Goal: Transaction & Acquisition: Register for event/course

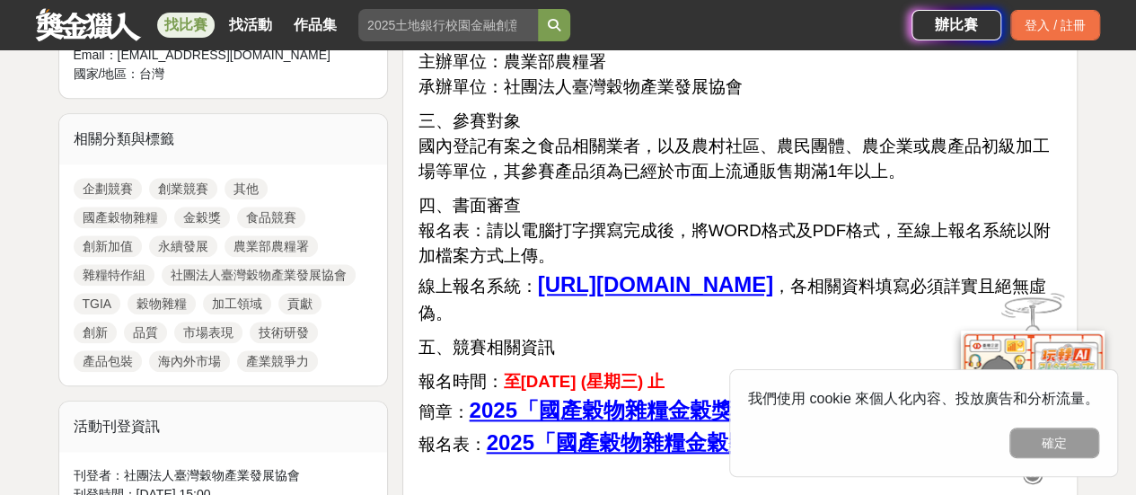
scroll to position [808, 0]
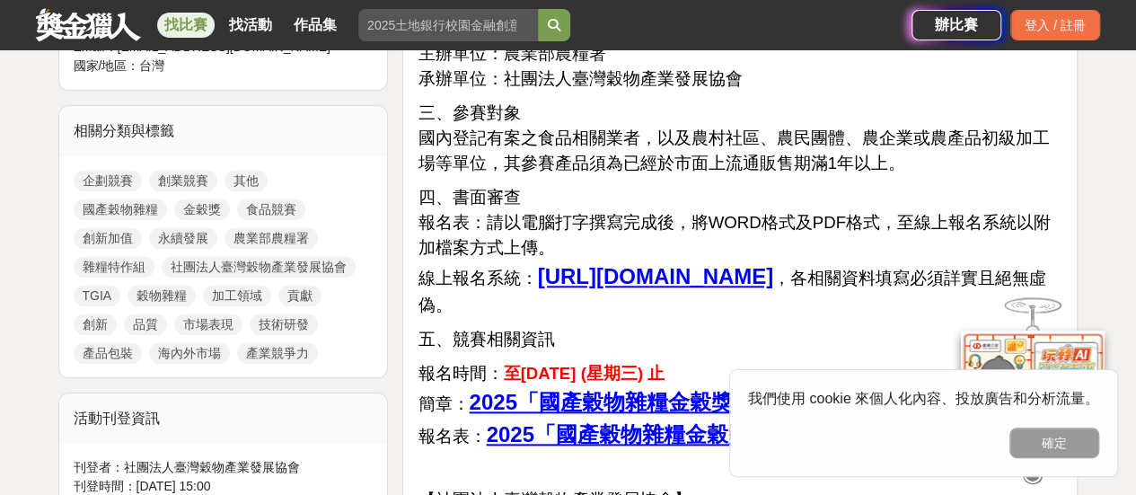
click at [773, 272] on u "https://forms.gle/4k2B1HHGHzkK9fQB9" at bounding box center [655, 276] width 236 height 24
click at [616, 283] on u "https://forms.gle/4k2B1HHGHzkK9fQB9" at bounding box center [655, 276] width 236 height 24
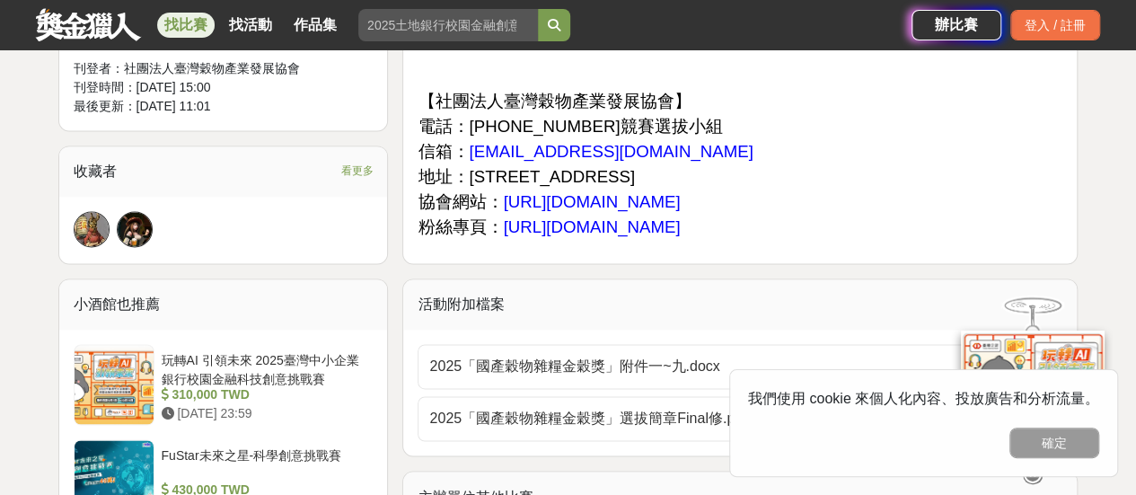
scroll to position [1257, 0]
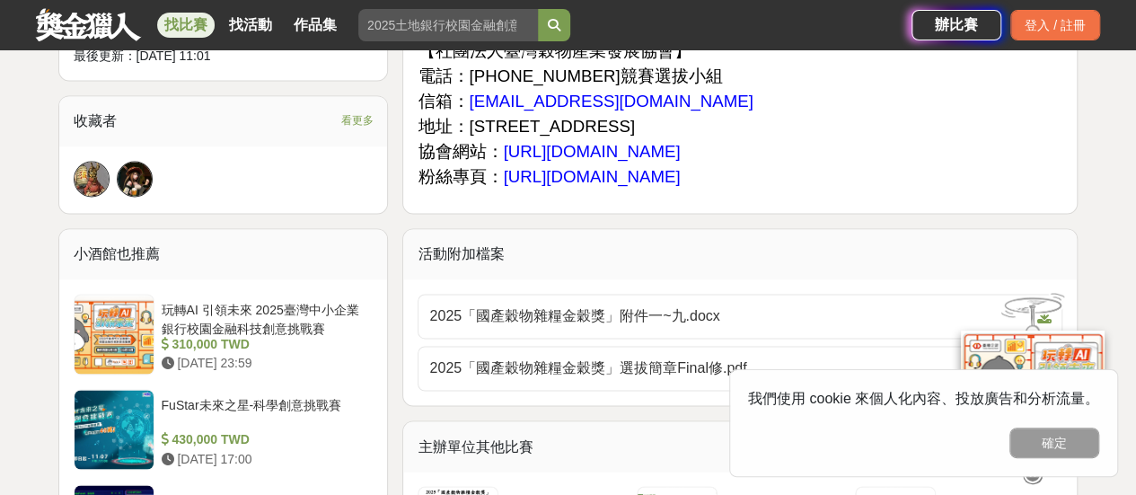
drag, startPoint x: 501, startPoint y: 154, endPoint x: 706, endPoint y: 156, distance: 204.7
click at [706, 156] on p "【社團法人臺灣穀物產業發展協會】 電話：(02)2610-1823競賽選拔小組 信箱： taiwan.grain0311@gmail.com 地址：24937…" at bounding box center [739, 114] width 645 height 151
copy span "https://www.tgia.org.tw/"
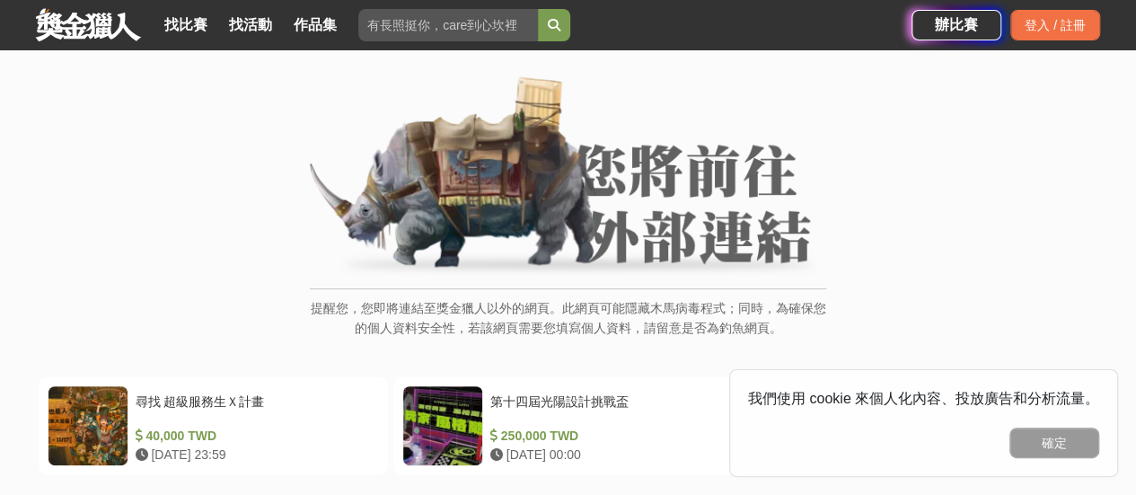
scroll to position [90, 0]
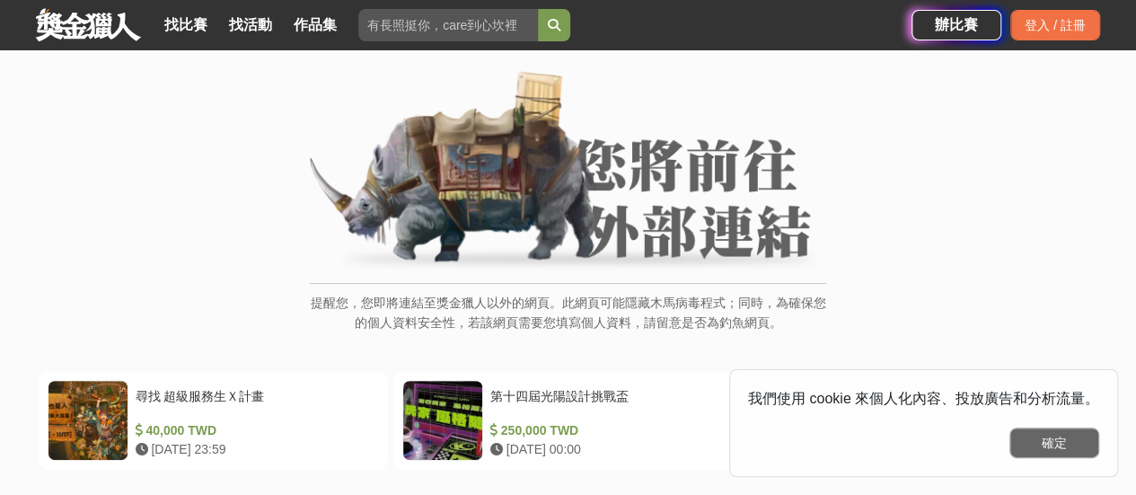
click at [1040, 435] on button "確定" at bounding box center [1054, 442] width 90 height 31
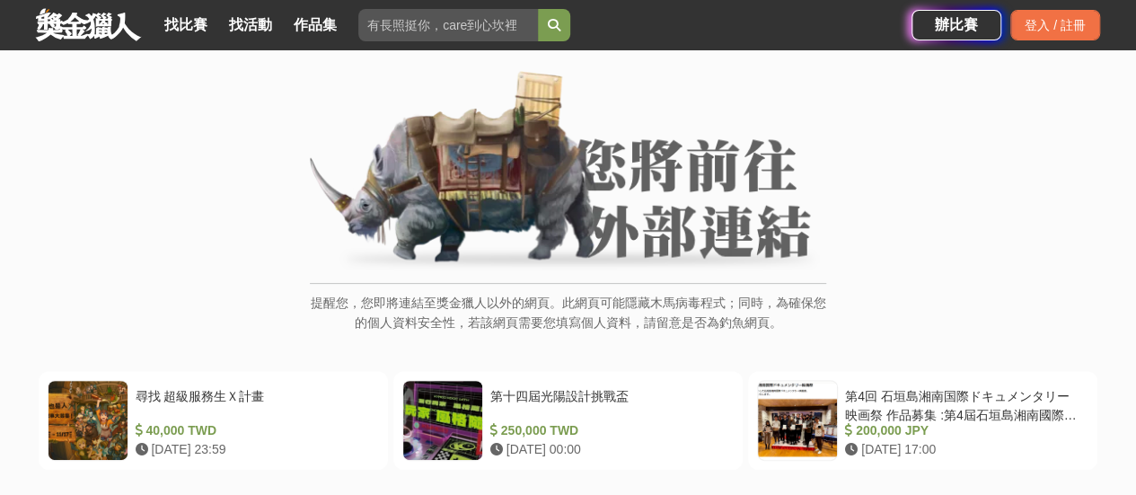
click at [592, 305] on p "提醒您，您即將連結至獎金獵人以外的網頁。此網頁可能隱藏木馬病毒程式；同時，為確保您的個人資料安全性，若該網頁需要您填寫個人資料，請留意是否為釣魚網頁。" at bounding box center [568, 322] width 516 height 58
click at [600, 213] on img at bounding box center [568, 172] width 516 height 203
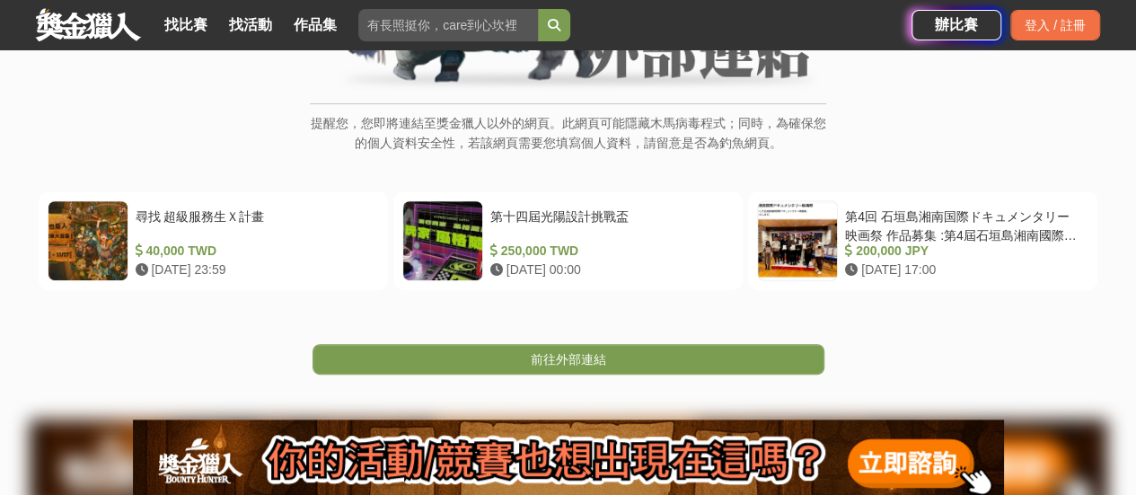
scroll to position [0, 0]
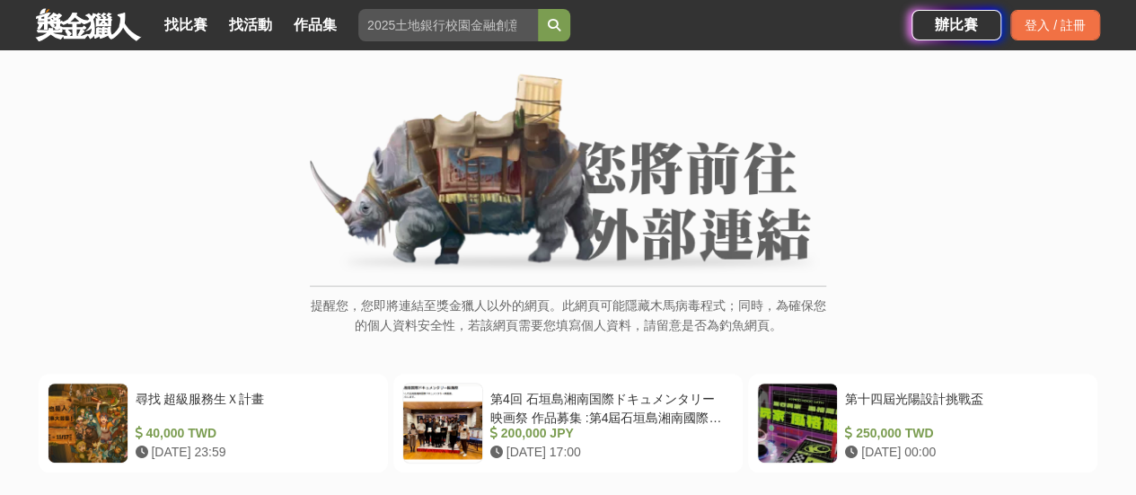
scroll to position [85, 0]
